Goal: Task Accomplishment & Management: Manage account settings

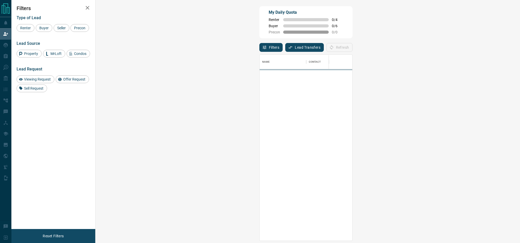
scroll to position [186, 413]
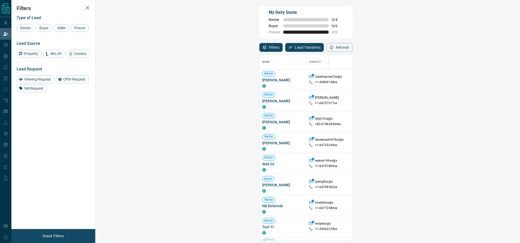
click at [45, 33] on div "Type of Lead Renter Buyer Seller Precon Lead Source Property MrLoft Condos Lead…" at bounding box center [53, 51] width 73 height 81
click at [46, 29] on span "Buyer" at bounding box center [44, 28] width 13 height 4
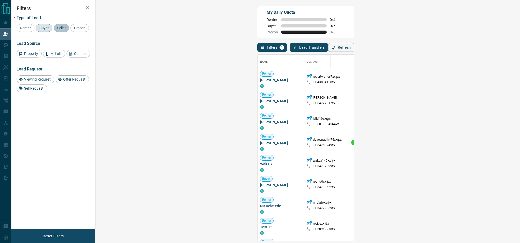
click at [60, 28] on span "Seller" at bounding box center [61, 28] width 12 height 4
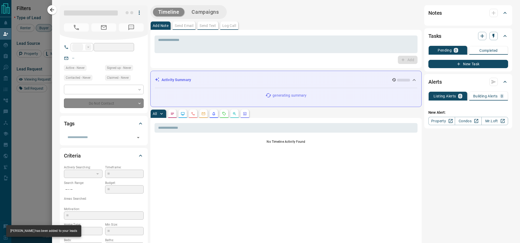
type input "**"
type input "**********"
type input "**"
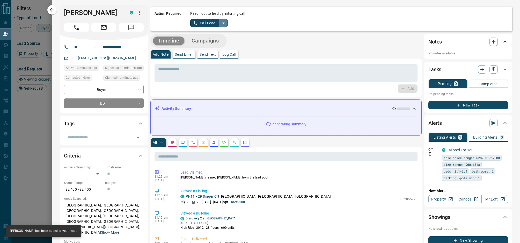
click at [225, 24] on icon "split button" at bounding box center [223, 23] width 6 height 6
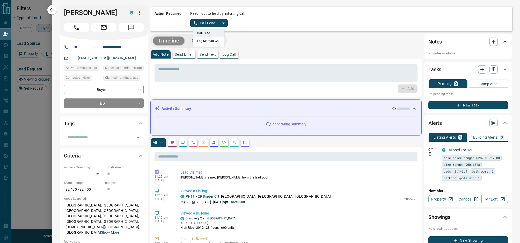
click at [210, 41] on li "Log Manual Call" at bounding box center [209, 41] width 32 height 8
click at [208, 23] on button "Log Manual Call" at bounding box center [207, 23] width 34 height 8
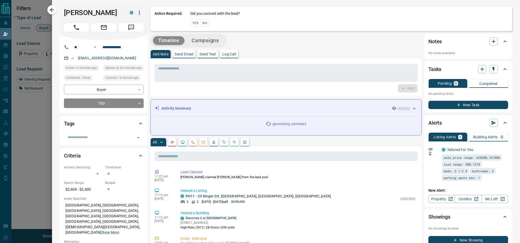
click at [194, 22] on button "Yes" at bounding box center [195, 23] width 10 height 8
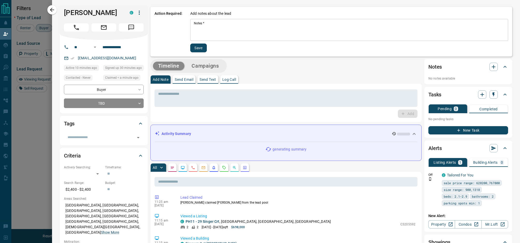
click at [207, 25] on textarea "Notes   *" at bounding box center [349, 30] width 310 height 18
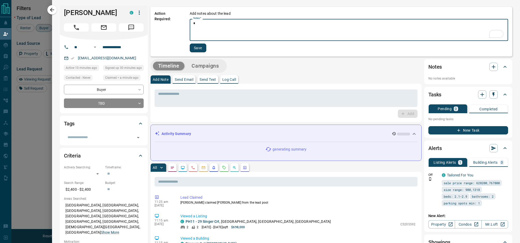
type textarea "*"
click at [201, 48] on button "Save" at bounding box center [198, 47] width 17 height 9
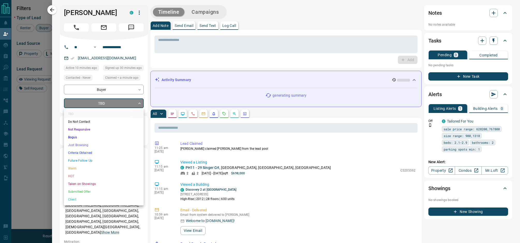
click at [116, 101] on body "Lead Transfers Claim Leads My Leads Tasks Opportunities Deals Campaigns Automat…" at bounding box center [260, 102] width 520 height 204
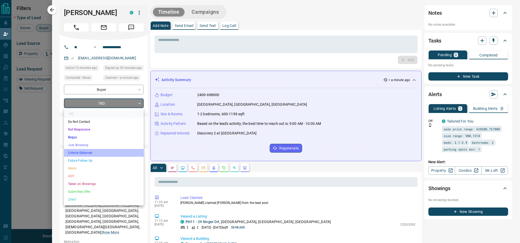
click at [99, 151] on li "Criteria Obtained" at bounding box center [104, 153] width 80 height 8
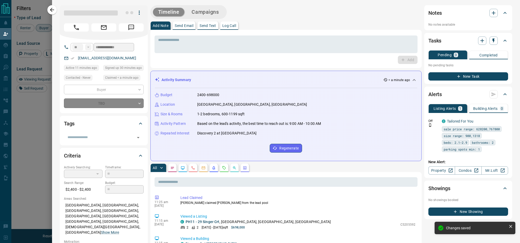
type input "*"
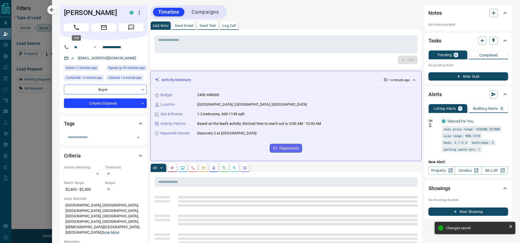
click at [78, 28] on icon "Call" at bounding box center [76, 27] width 7 height 7
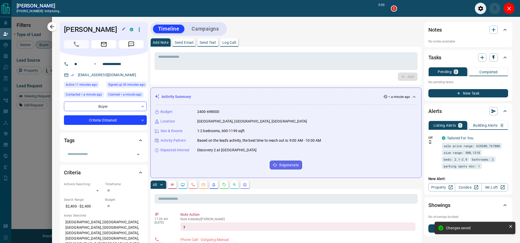
scroll to position [173, 413]
type input "*******"
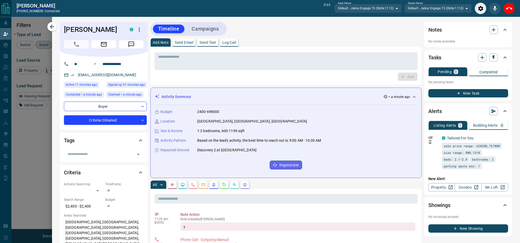
scroll to position [2, 0]
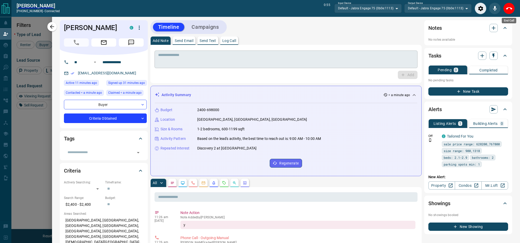
drag, startPoint x: 511, startPoint y: 5, endPoint x: 294, endPoint y: 42, distance: 220.1
click at [511, 5] on icon "End Call" at bounding box center [509, 8] width 6 height 6
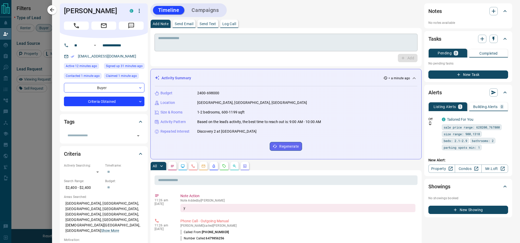
scroll to position [186, 413]
click at [278, 46] on textarea at bounding box center [286, 42] width 256 height 13
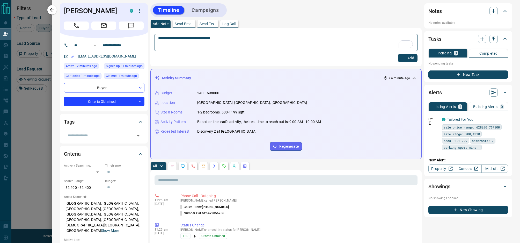
type textarea "**********"
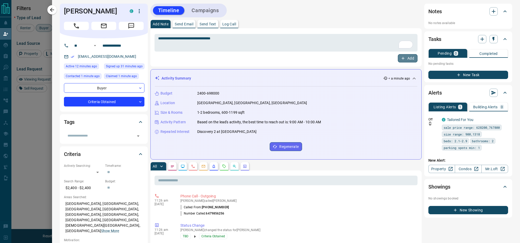
scroll to position [2, 0]
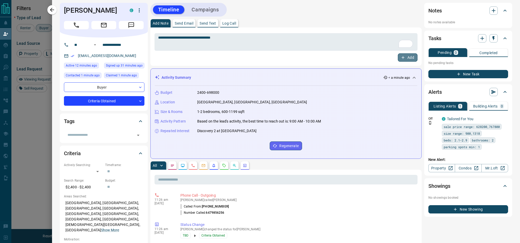
click at [405, 58] on icon "button" at bounding box center [402, 57] width 5 height 5
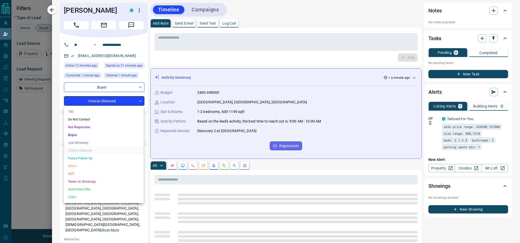
click at [119, 99] on body "Lead Transfers Claim Leads My Leads Tasks Opportunities Deals Campaigns Automat…" at bounding box center [260, 102] width 520 height 204
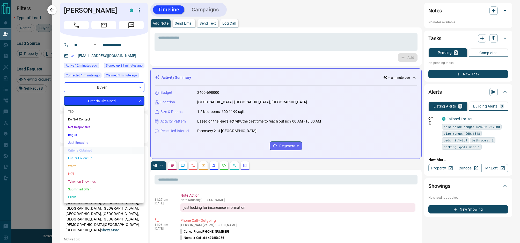
click at [97, 156] on li "Future Follow Up" at bounding box center [104, 158] width 80 height 8
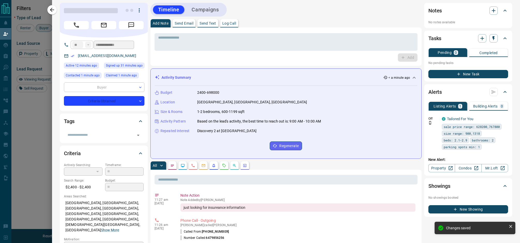
type input "*"
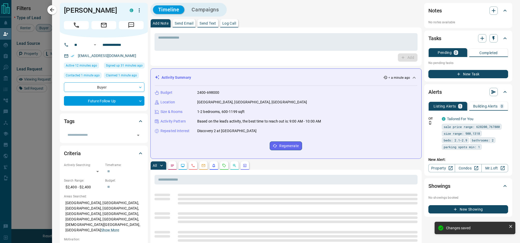
click at [31, 116] on div at bounding box center [260, 121] width 520 height 243
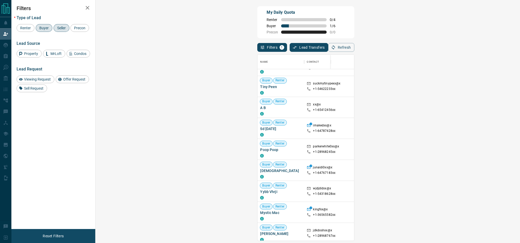
scroll to position [392, 0]
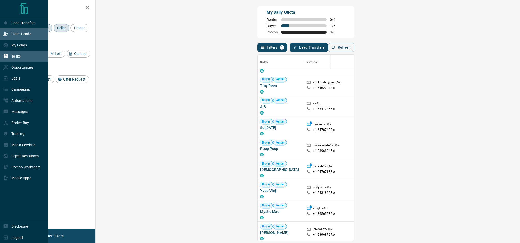
click at [22, 57] on div "Tasks" at bounding box center [24, 55] width 48 height 11
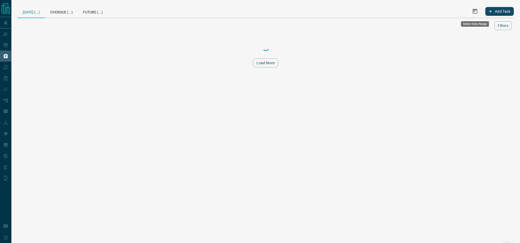
click at [472, 10] on icon "Select Date Range" at bounding box center [474, 11] width 5 height 5
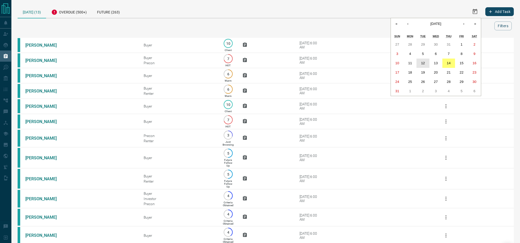
click at [421, 63] on abbr "12" at bounding box center [423, 63] width 4 height 4
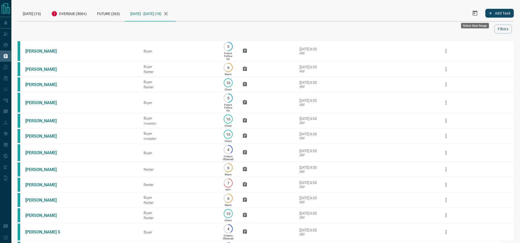
click at [475, 14] on icon "Select Date Range" at bounding box center [475, 13] width 6 height 6
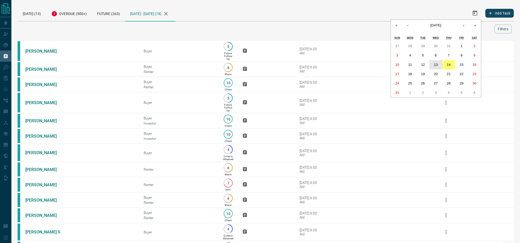
click at [436, 63] on abbr "13" at bounding box center [436, 65] width 4 height 4
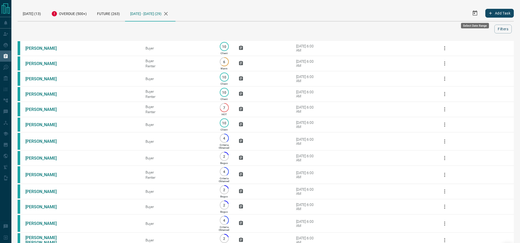
click at [472, 12] on icon "Select Date Range" at bounding box center [475, 13] width 6 height 6
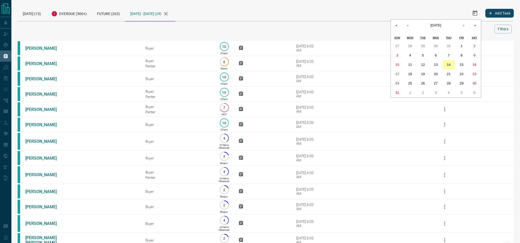
click at [445, 63] on button "14" at bounding box center [448, 64] width 13 height 9
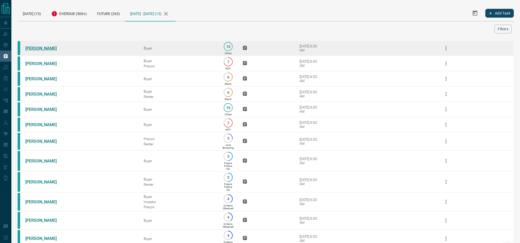
click at [32, 47] on link "[PERSON_NAME]" at bounding box center [44, 48] width 39 height 5
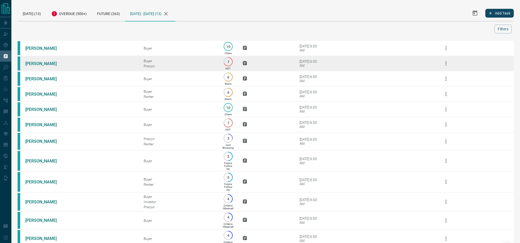
click at [44, 66] on td "[PERSON_NAME]" at bounding box center [77, 63] width 118 height 15
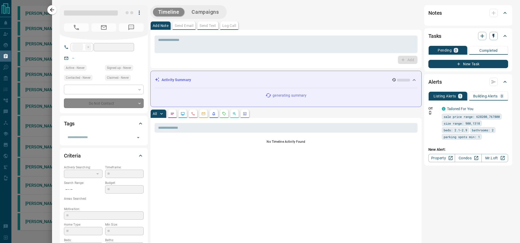
type input "**"
type input "**********"
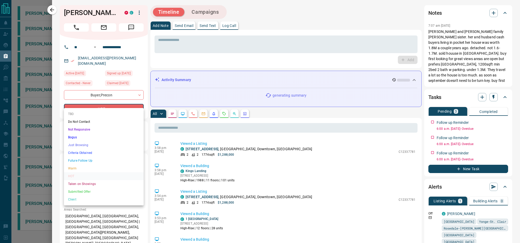
click at [111, 105] on body "**********" at bounding box center [260, 128] width 520 height 256
click at [95, 198] on li "Client" at bounding box center [104, 199] width 80 height 8
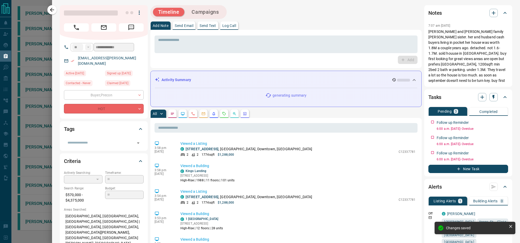
type input "**"
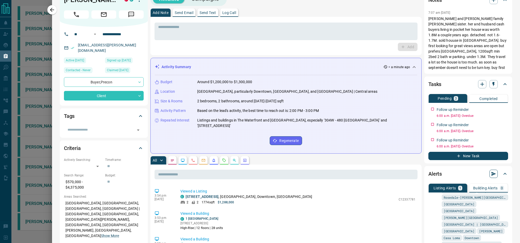
scroll to position [24, 0]
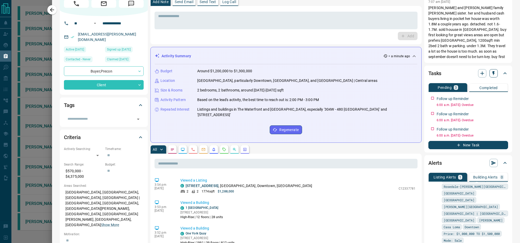
click at [493, 73] on icon "button" at bounding box center [493, 73] width 2 height 4
click at [481, 97] on li "1 Week Follow-Up" at bounding box center [480, 99] width 35 height 8
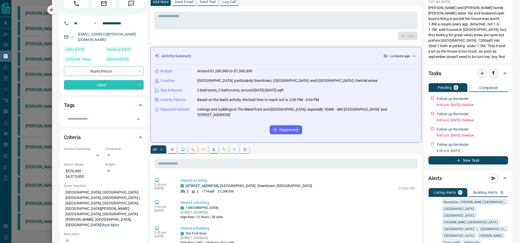
click at [45, 81] on div at bounding box center [260, 121] width 520 height 243
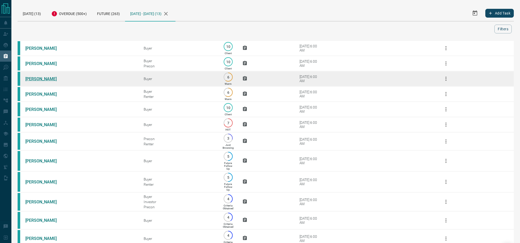
click at [37, 79] on link "[PERSON_NAME]" at bounding box center [44, 78] width 39 height 5
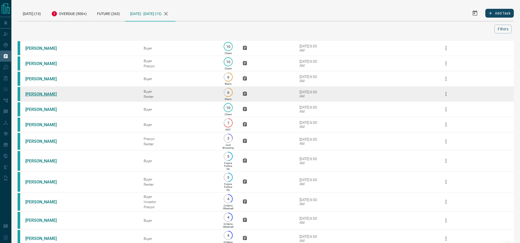
click at [56, 96] on link "[PERSON_NAME]" at bounding box center [44, 94] width 39 height 5
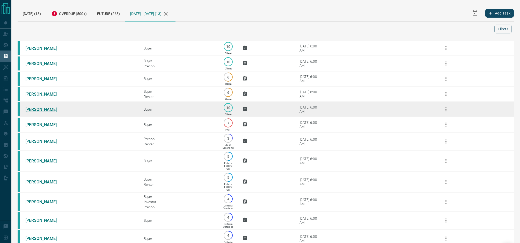
click at [51, 110] on link "[PERSON_NAME]" at bounding box center [44, 109] width 39 height 5
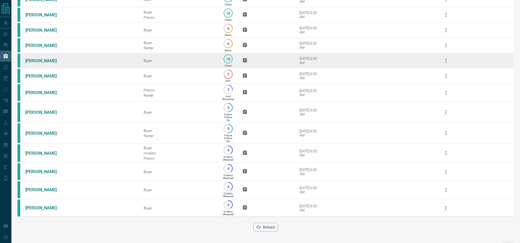
scroll to position [55, 0]
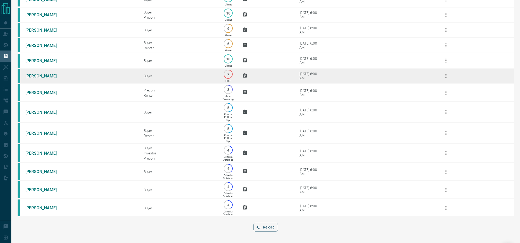
click at [35, 73] on link "[PERSON_NAME]" at bounding box center [44, 75] width 39 height 5
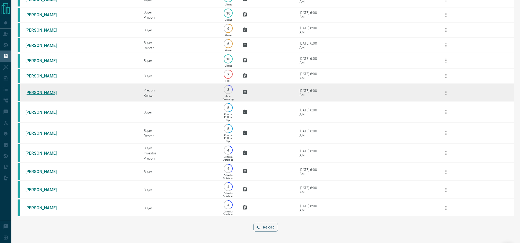
click at [34, 90] on link "[PERSON_NAME]" at bounding box center [44, 92] width 39 height 5
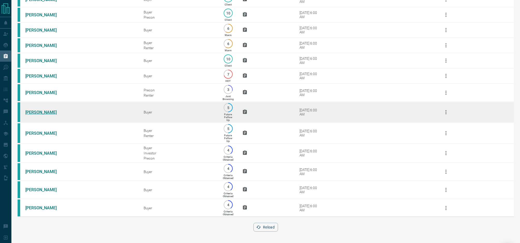
click at [37, 110] on link "[PERSON_NAME]" at bounding box center [44, 112] width 39 height 5
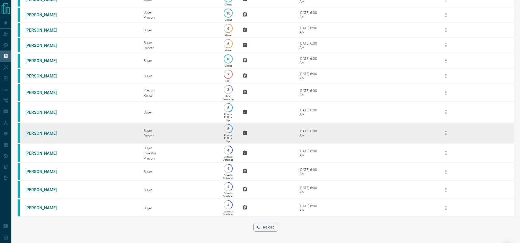
click at [50, 131] on link "[PERSON_NAME]" at bounding box center [44, 133] width 39 height 5
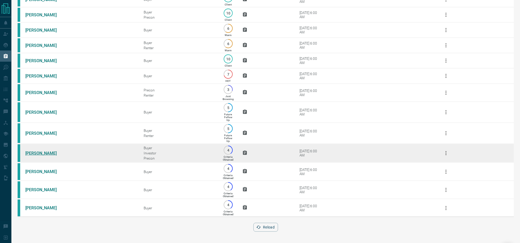
click at [40, 152] on link "[PERSON_NAME]" at bounding box center [44, 153] width 39 height 5
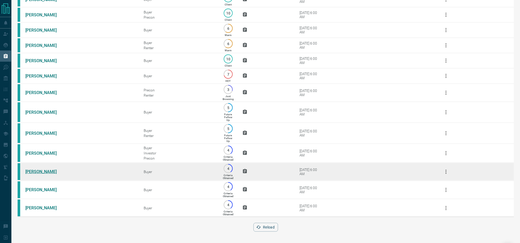
click at [30, 172] on link "[PERSON_NAME]" at bounding box center [44, 171] width 39 height 5
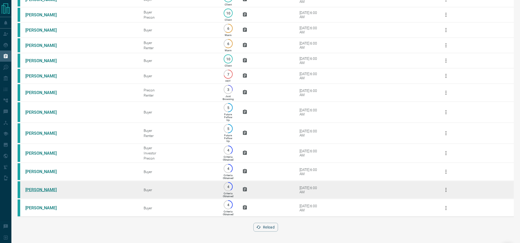
click at [35, 189] on link "[PERSON_NAME]" at bounding box center [44, 189] width 39 height 5
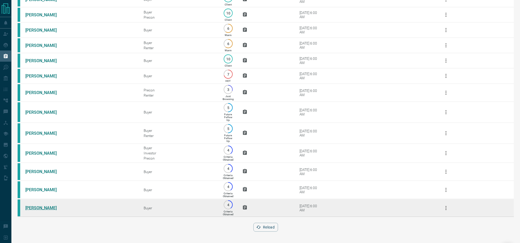
click at [41, 207] on link "[PERSON_NAME]" at bounding box center [44, 207] width 39 height 5
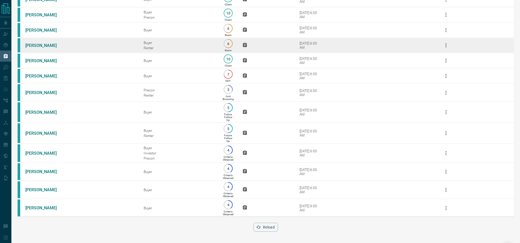
scroll to position [0, 0]
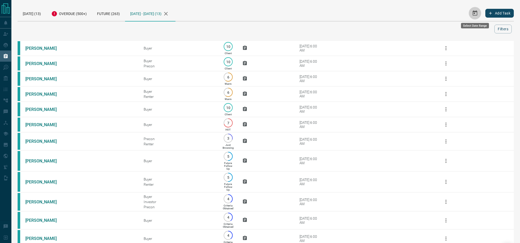
click at [477, 15] on icon "Select Date Range" at bounding box center [474, 12] width 5 height 5
drag, startPoint x: 263, startPoint y: 17, endPoint x: 183, endPoint y: 24, distance: 80.2
click at [260, 17] on div "[DATE] (13) Overdue (500+) Future (263) [DATE] - [DATE] (13)" at bounding box center [191, 13] width 347 height 16
click at [502, 14] on button "Add Task" at bounding box center [499, 13] width 28 height 9
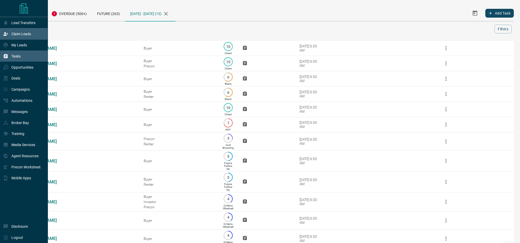
click at [12, 34] on p "Claim Leads" at bounding box center [21, 34] width 20 height 4
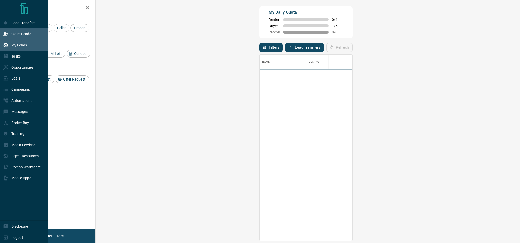
scroll to position [186, 413]
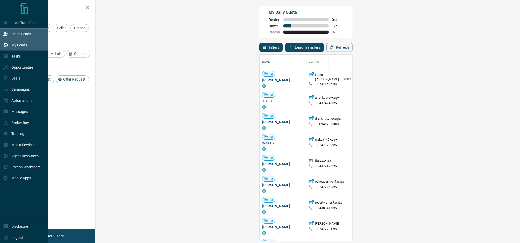
click at [20, 47] on p "My Leads" at bounding box center [19, 45] width 16 height 4
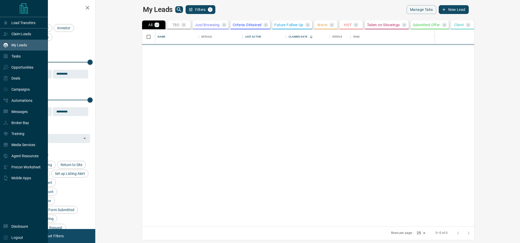
scroll to position [196, 422]
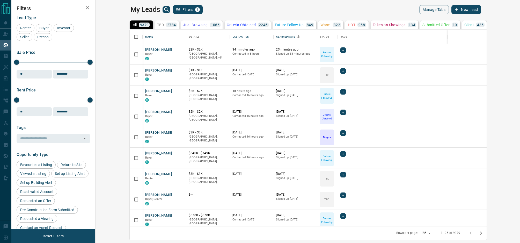
click at [481, 10] on button "New Lead" at bounding box center [466, 9] width 30 height 9
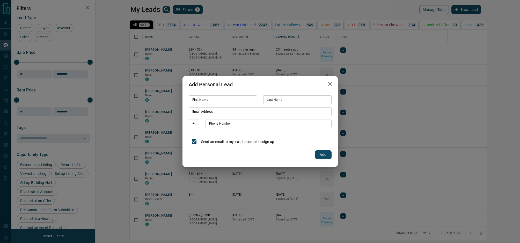
click at [217, 102] on input "First Name" at bounding box center [223, 99] width 68 height 9
type input "**********"
click at [252, 125] on input "Phone Number" at bounding box center [268, 123] width 126 height 9
paste input "**********"
click at [209, 125] on input "**********" at bounding box center [268, 123] width 126 height 9
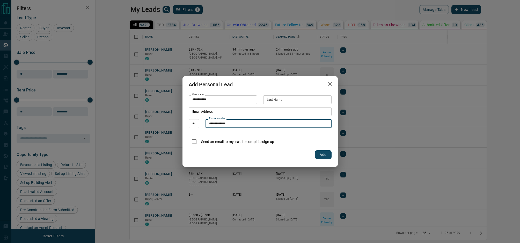
click at [322, 154] on button "Add" at bounding box center [323, 154] width 17 height 9
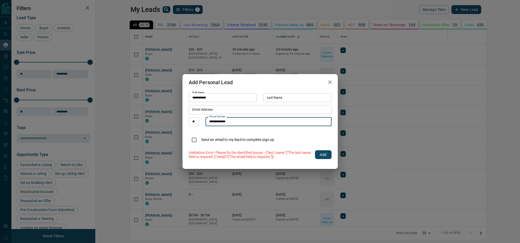
click at [211, 120] on input "**********" at bounding box center [268, 121] width 126 height 9
type input "**********"
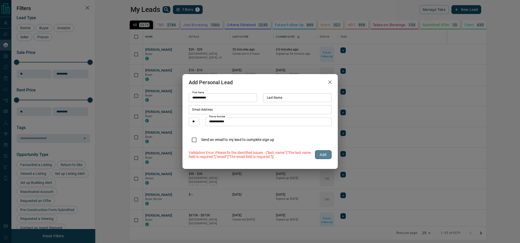
click at [329, 153] on button "Add" at bounding box center [323, 154] width 17 height 9
click at [288, 99] on input "Last Name" at bounding box center [297, 97] width 68 height 9
type input "*******"
click at [322, 154] on button "Add" at bounding box center [323, 154] width 17 height 9
click at [216, 121] on input "**********" at bounding box center [268, 121] width 126 height 9
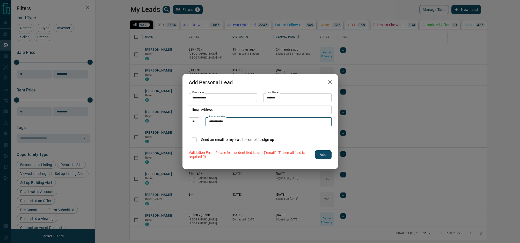
click at [221, 121] on input "**********" at bounding box center [268, 121] width 126 height 9
type input "**********"
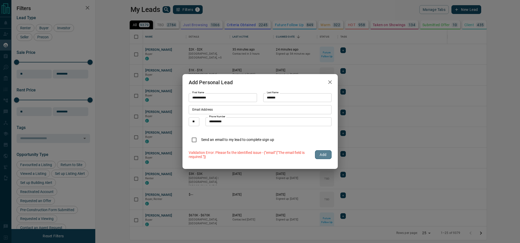
click at [325, 156] on button "Add" at bounding box center [323, 154] width 17 height 9
click at [332, 84] on icon "button" at bounding box center [330, 82] width 6 height 6
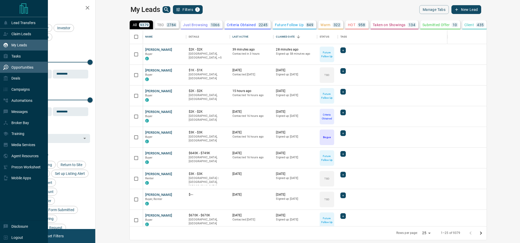
click at [15, 69] on p "Opportunities" at bounding box center [22, 67] width 22 height 4
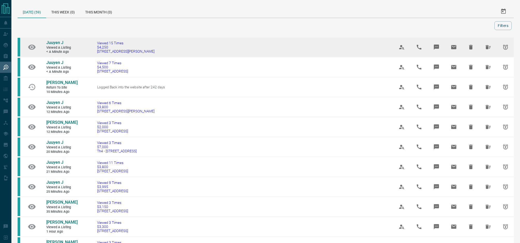
click at [41, 45] on td "Juuyen J Viewed a Listing < a minute ago" at bounding box center [58, 47] width 39 height 19
click at [489, 46] on icon "Hide All from Juuyen J" at bounding box center [487, 47] width 5 height 4
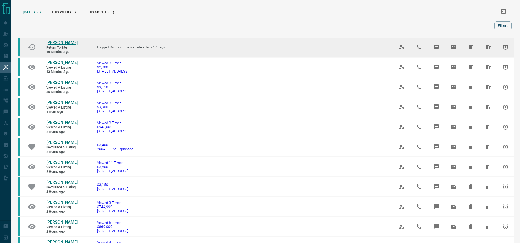
click at [49, 45] on span "[PERSON_NAME]" at bounding box center [61, 42] width 31 height 5
click at [490, 48] on icon "Hide All from Alexandra Stornelli" at bounding box center [488, 47] width 6 height 6
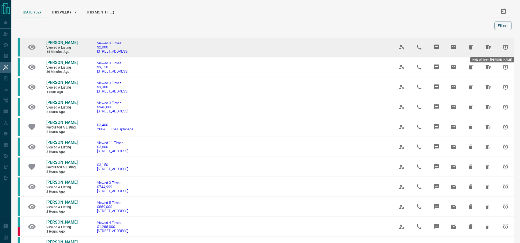
click at [488, 48] on icon "Hide All from Anuj Londhe" at bounding box center [487, 47] width 5 height 4
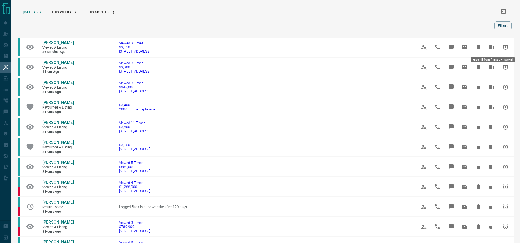
click at [489, 48] on icon "Hide All from MG Gourdin" at bounding box center [491, 47] width 5 height 4
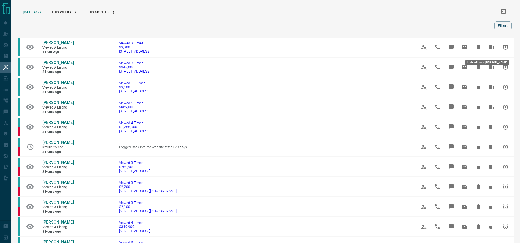
click at [488, 48] on icon "Hide All from Erwan Deschaseaux" at bounding box center [491, 47] width 6 height 6
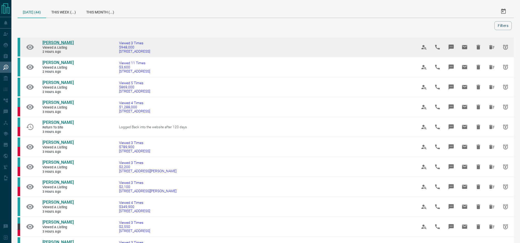
click at [51, 43] on span "[PERSON_NAME]" at bounding box center [57, 42] width 31 height 5
click at [51, 45] on span "[PERSON_NAME]" at bounding box center [57, 42] width 31 height 5
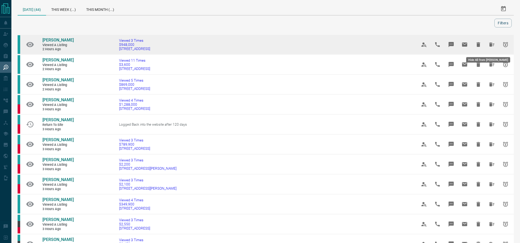
click at [488, 51] on button "Hide All from Herculano Silveira" at bounding box center [491, 44] width 12 height 12
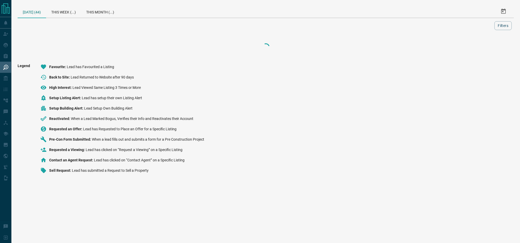
scroll to position [0, 0]
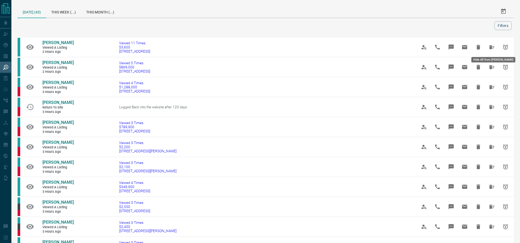
click at [489, 45] on icon "Hide All from Eric Velez" at bounding box center [491, 47] width 5 height 4
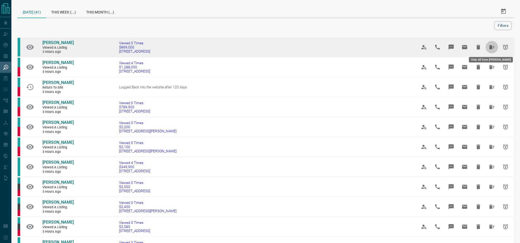
click at [488, 49] on icon "Hide All from Ruchi Khanna" at bounding box center [491, 47] width 6 height 6
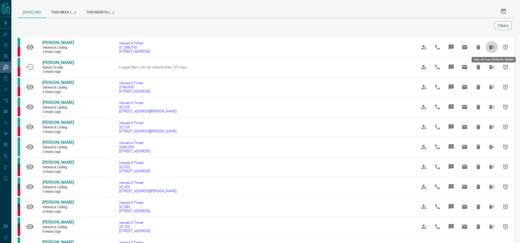
click at [488, 49] on icon "Hide All from Jean Koo" at bounding box center [491, 47] width 6 height 6
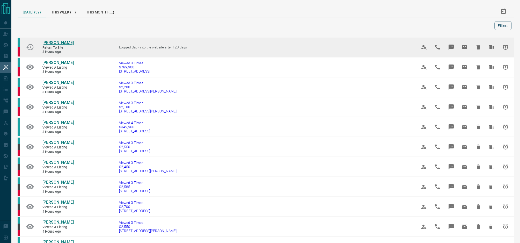
click at [67, 43] on span "[PERSON_NAME]" at bounding box center [57, 42] width 31 height 5
click at [489, 46] on icon "Hide All from Nikki TADDEO" at bounding box center [491, 47] width 5 height 4
click at [490, 47] on icon "Hide All from Juuyen J" at bounding box center [491, 47] width 6 height 6
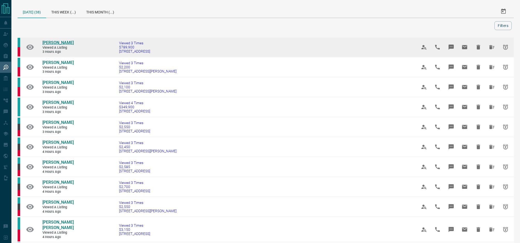
click at [66, 41] on span "[PERSON_NAME]" at bounding box center [57, 42] width 31 height 5
click at [489, 46] on icon "Hide All from Tinda Holland" at bounding box center [491, 47] width 5 height 4
click at [489, 48] on icon "Hide All from Duncan Russell" at bounding box center [491, 47] width 5 height 4
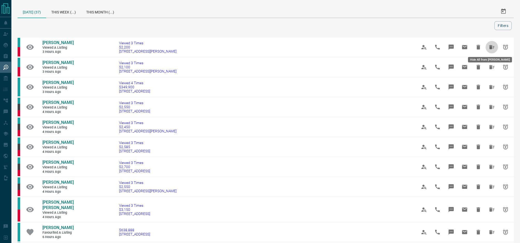
click at [489, 48] on icon "Hide All from Ashkan Oghabi" at bounding box center [491, 47] width 5 height 4
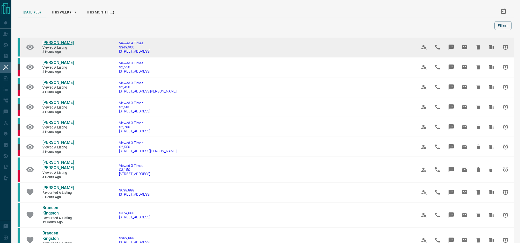
click at [61, 43] on span "[PERSON_NAME]" at bounding box center [57, 42] width 31 height 5
click at [491, 46] on icon "Hide All from Wilson Poon" at bounding box center [491, 47] width 6 height 6
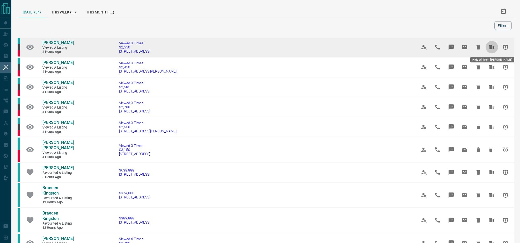
click at [489, 46] on icon "Hide All from Oscar Ursic" at bounding box center [491, 47] width 5 height 4
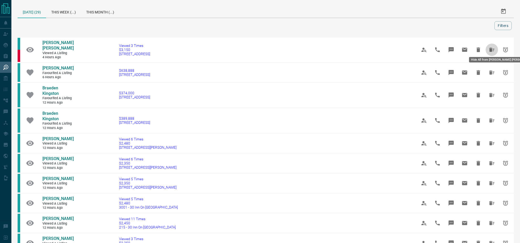
click at [489, 47] on icon "Hide All from Tavlin Sekhon" at bounding box center [491, 50] width 6 height 6
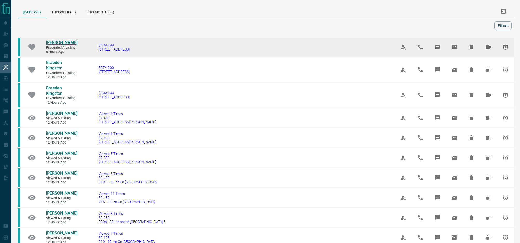
click at [68, 43] on span "[PERSON_NAME]" at bounding box center [61, 42] width 31 height 5
click at [489, 46] on icon "Hide All from Angela Espinoza" at bounding box center [488, 47] width 6 height 6
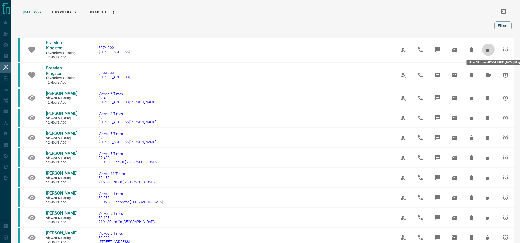
click at [489, 46] on button "Hide All from Braeden Kingston" at bounding box center [488, 49] width 12 height 12
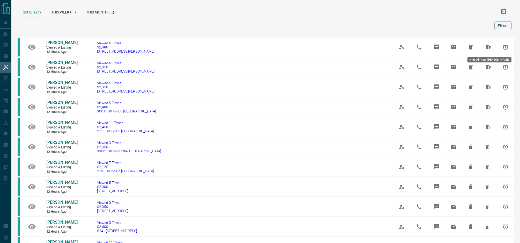
click at [489, 46] on icon "Hide All from Sahand Sadeghi" at bounding box center [488, 47] width 6 height 6
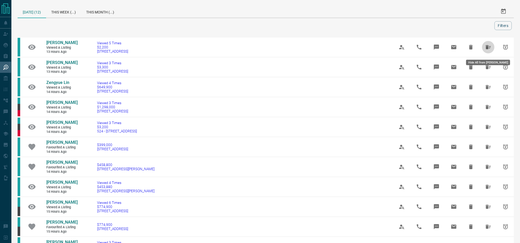
click at [489, 46] on button "Hide All from Elena Alexandrova" at bounding box center [488, 47] width 12 height 12
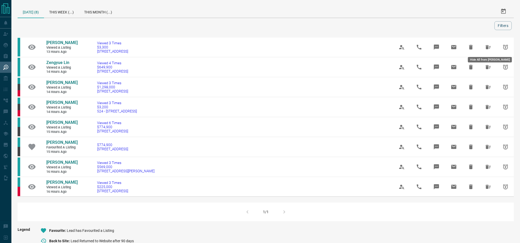
click at [489, 46] on icon "Hide All from Niki Jorgensen" at bounding box center [488, 47] width 6 height 6
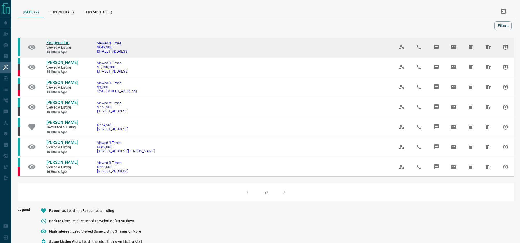
click at [59, 42] on span "Zengyue Lin" at bounding box center [57, 42] width 23 height 5
click at [487, 48] on icon "Hide All from Zengyue Lin" at bounding box center [487, 47] width 5 height 4
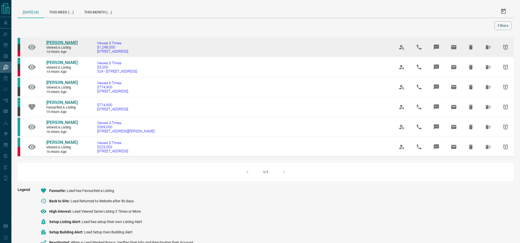
click at [56, 40] on span "[PERSON_NAME]" at bounding box center [61, 42] width 31 height 5
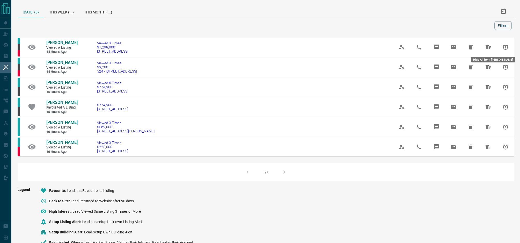
click at [485, 45] on icon "Hide All from Peter Dab" at bounding box center [488, 47] width 6 height 6
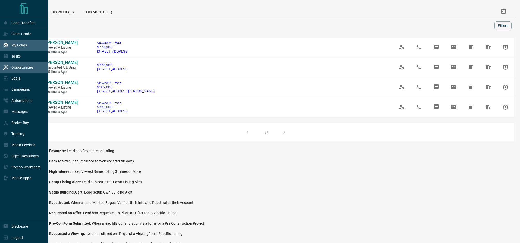
click at [12, 46] on p "My Leads" at bounding box center [19, 45] width 16 height 4
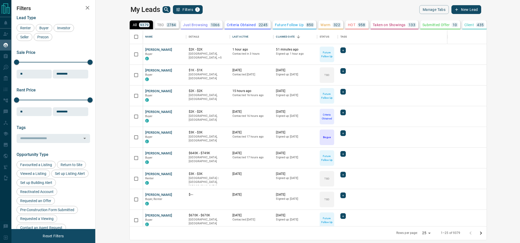
scroll to position [196, 422]
click at [166, 24] on div "2784" at bounding box center [171, 25] width 11 height 5
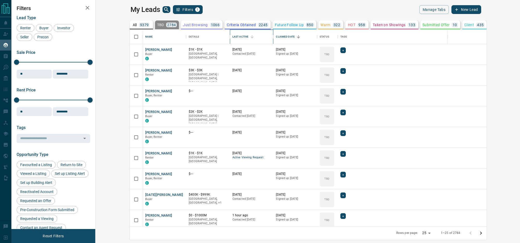
click at [232, 35] on div "Last Active" at bounding box center [240, 36] width 16 height 14
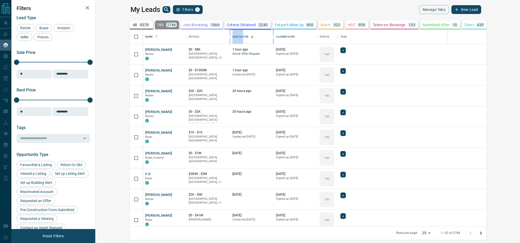
drag, startPoint x: 210, startPoint y: 35, endPoint x: 137, endPoint y: 35, distance: 73.2
click at [172, 34] on div "Name Details Last Active Claimed Date Status Tags" at bounding box center [328, 36] width 370 height 14
click at [145, 50] on button "[PERSON_NAME]" at bounding box center [158, 49] width 27 height 5
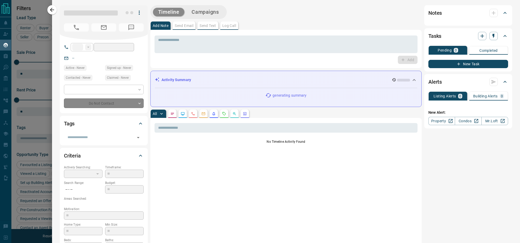
type input "**"
type input "**********"
type input "**"
type input "*"
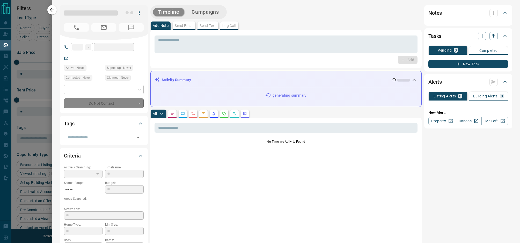
type input "**********"
type input "*******"
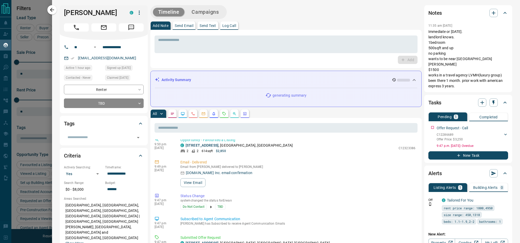
scroll to position [235, 0]
click at [181, 43] on textarea at bounding box center [286, 44] width 256 height 13
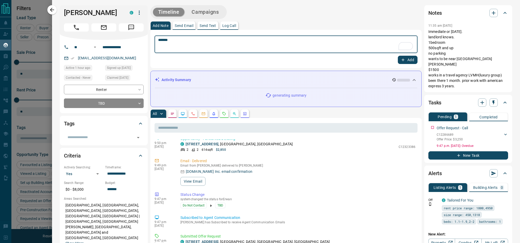
type textarea "******"
drag, startPoint x: 400, startPoint y: 61, endPoint x: 361, endPoint y: 62, distance: 39.8
click at [400, 61] on icon "button" at bounding box center [402, 59] width 5 height 5
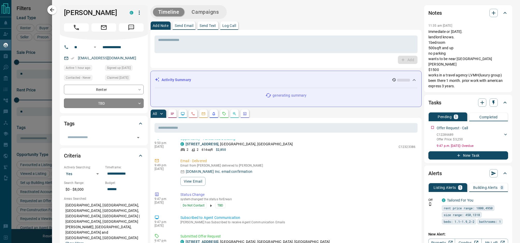
click at [101, 113] on body "Lead Transfers Claim Leads My Leads Tasks Opportunities Deals Campaigns Automat…" at bounding box center [260, 118] width 520 height 236
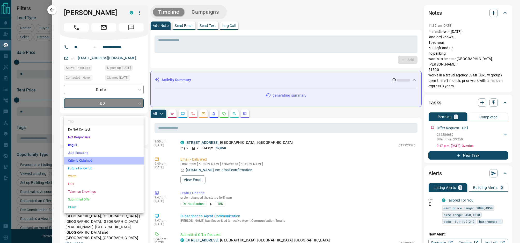
click at [95, 160] on li "Criteria Obtained" at bounding box center [104, 161] width 80 height 8
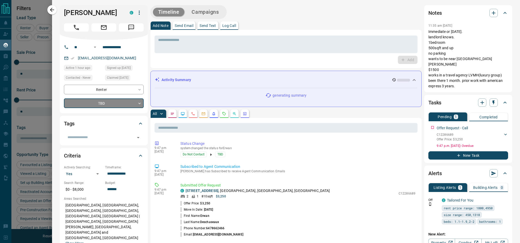
type input "*"
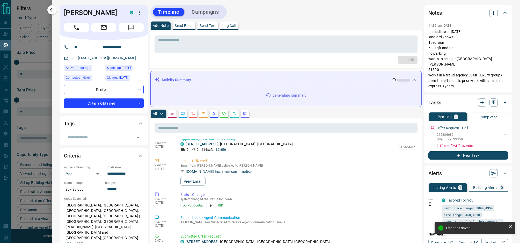
drag, startPoint x: 32, startPoint y: 85, endPoint x: 36, endPoint y: 84, distance: 4.2
click at [32, 85] on div at bounding box center [260, 121] width 520 height 243
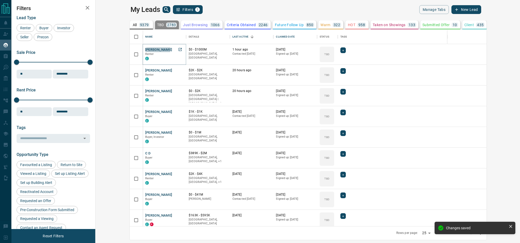
click at [145, 49] on button "[PERSON_NAME]" at bounding box center [158, 49] width 27 height 5
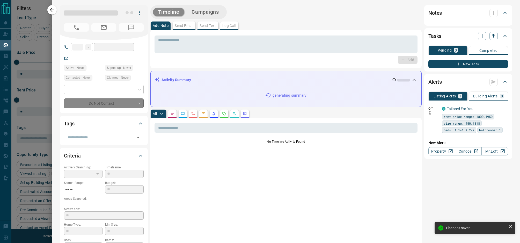
type input "**"
type input "**********"
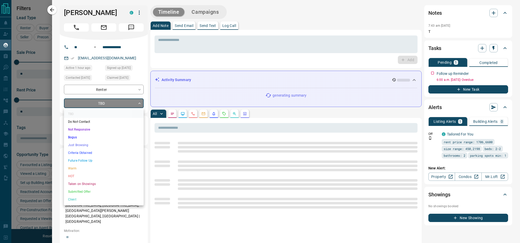
click at [98, 103] on body "Lead Transfers Claim Leads My Leads Tasks Opportunities Deals Campaigns Automat…" at bounding box center [260, 118] width 520 height 236
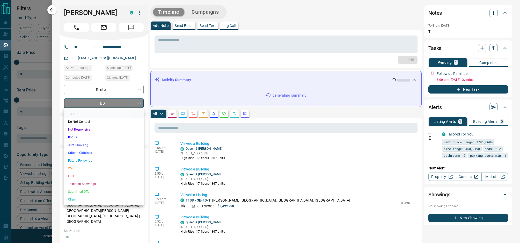
click at [95, 153] on li "Criteria Obtained" at bounding box center [104, 153] width 80 height 8
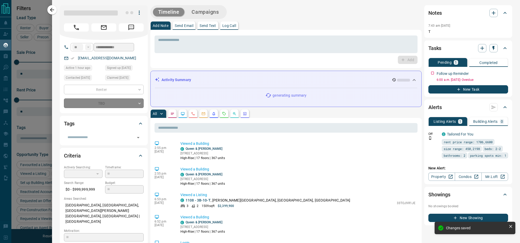
type input "*"
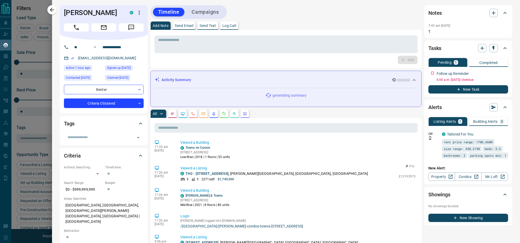
scroll to position [619, 0]
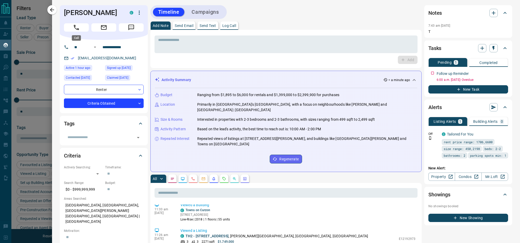
click at [80, 29] on button "Call" at bounding box center [76, 27] width 25 height 8
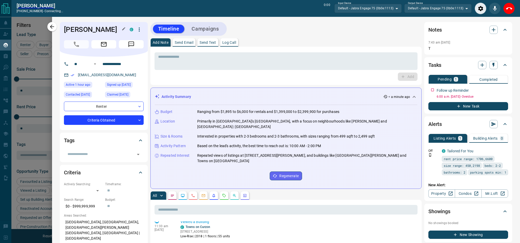
scroll to position [180, 422]
drag, startPoint x: 510, startPoint y: 11, endPoint x: 210, endPoint y: 37, distance: 301.5
click at [510, 11] on icon "End Call" at bounding box center [509, 8] width 6 height 6
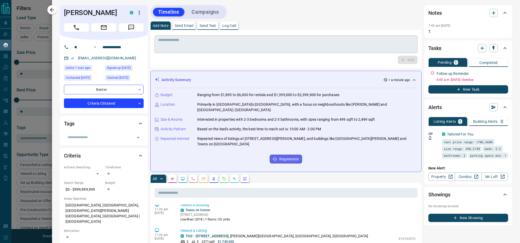
scroll to position [196, 422]
click at [211, 26] on p "Send Text" at bounding box center [207, 26] width 17 height 4
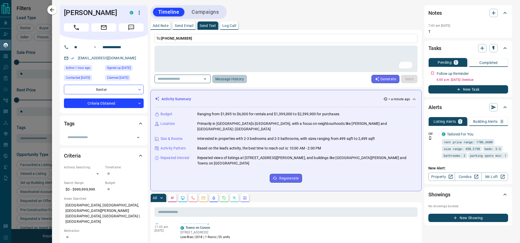
click at [226, 79] on button "Message History" at bounding box center [229, 79] width 35 height 8
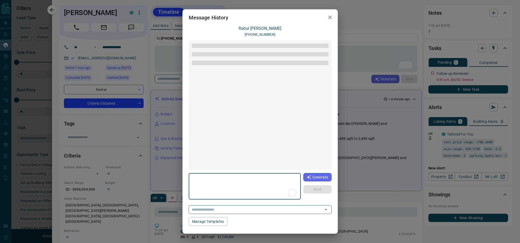
scroll to position [162, 0]
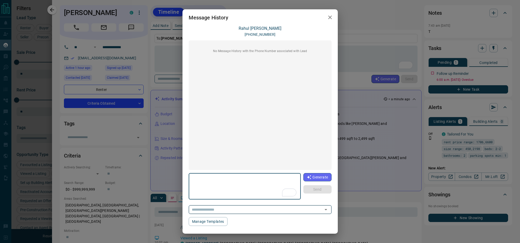
click at [236, 210] on input "text" at bounding box center [253, 209] width 126 height 6
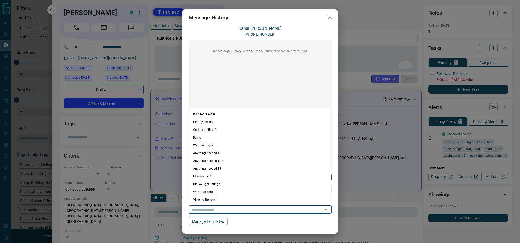
drag, startPoint x: 233, startPoint y: 152, endPoint x: 253, endPoint y: 159, distance: 20.7
click at [233, 152] on li "Anything needed 1?" at bounding box center [260, 153] width 142 height 8
type textarea "**********"
type input "**********"
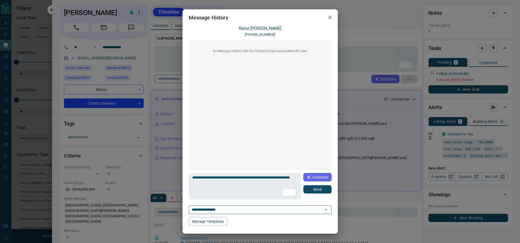
click at [325, 190] on button "Send" at bounding box center [317, 189] width 28 height 8
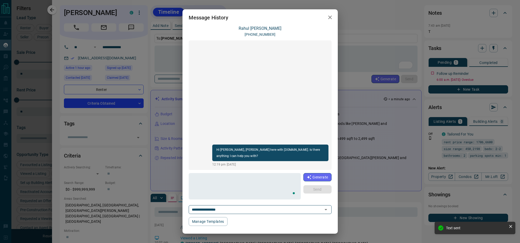
click at [333, 18] on button "button" at bounding box center [330, 17] width 10 height 11
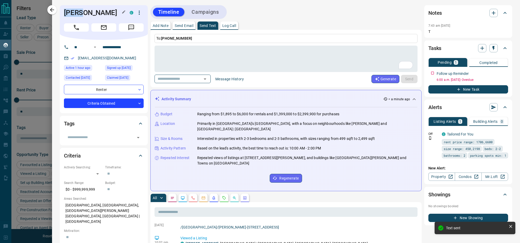
drag, startPoint x: 81, startPoint y: 13, endPoint x: 66, endPoint y: 14, distance: 14.8
click at [64, 13] on h1 "[PERSON_NAME]" at bounding box center [93, 13] width 58 height 8
copy h1 "Rahul"
